Goal: Information Seeking & Learning: Learn about a topic

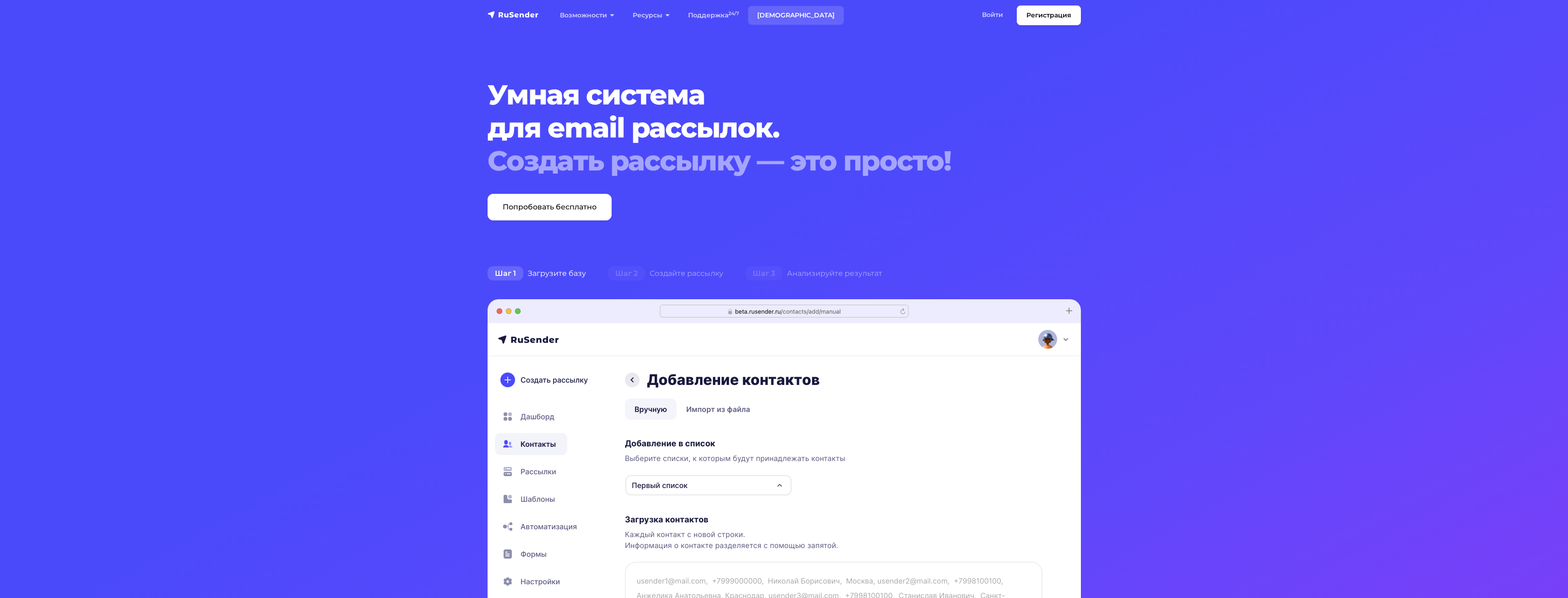
click at [786, 16] on link "[DEMOGRAPHIC_DATA]" at bounding box center [796, 15] width 96 height 19
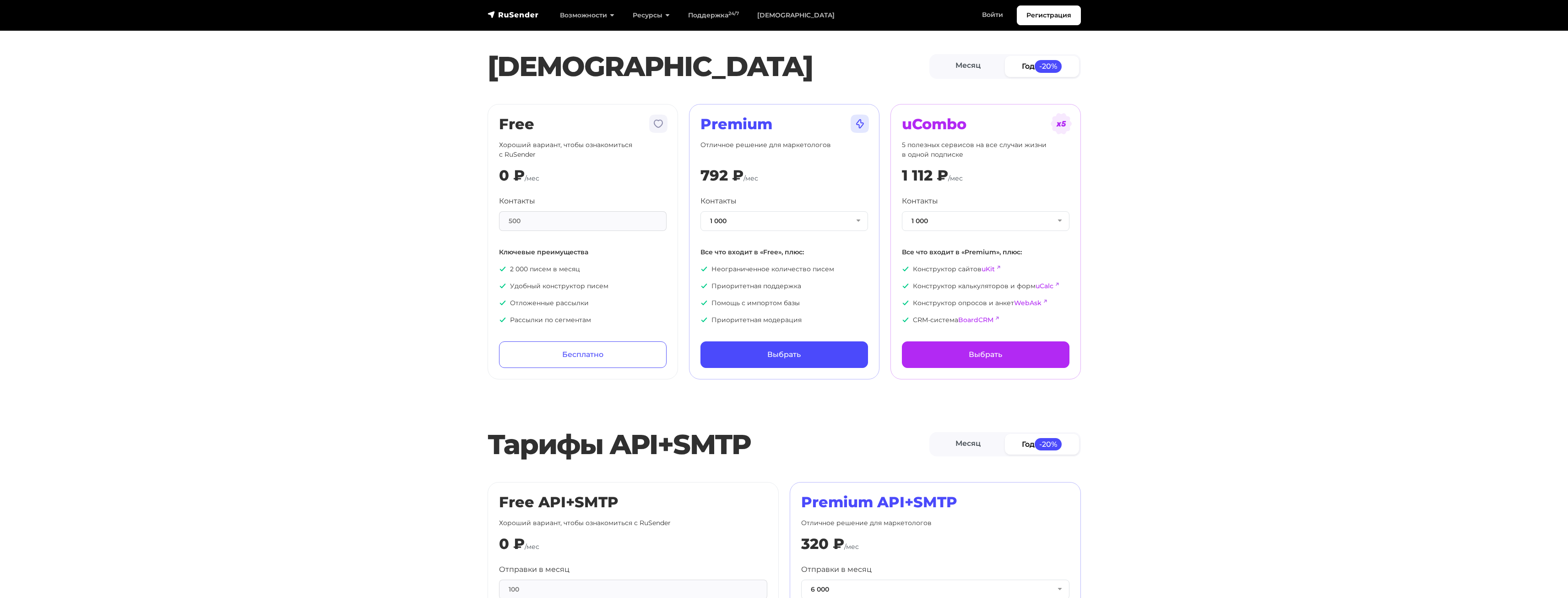
click at [590, 218] on div "500" at bounding box center [583, 221] width 167 height 19
click at [1233, 171] on section "Тарифы Месяц Год -20% Free Хороший вариант, чтобы ознакомиться с RuSender 0 ₽ /…" at bounding box center [784, 195] width 1568 height 368
click at [771, 12] on link "[DEMOGRAPHIC_DATA]" at bounding box center [796, 15] width 96 height 19
